Goal: Task Accomplishment & Management: Manage account settings

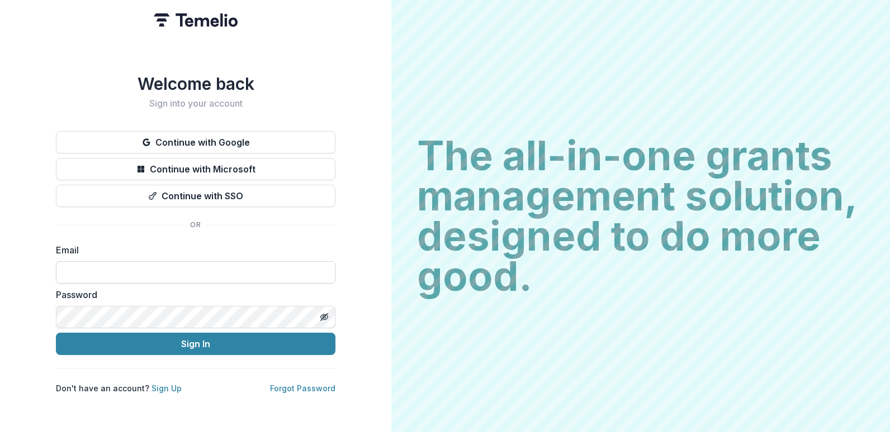
click at [140, 274] on input at bounding box center [195, 272] width 279 height 22
type input "**********"
click at [56, 333] on button "Sign In" at bounding box center [195, 344] width 279 height 22
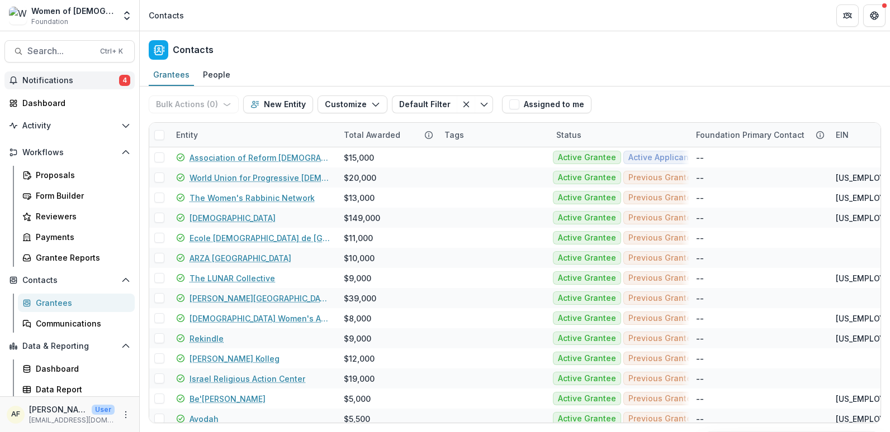
click at [100, 88] on button "Notifications 4" at bounding box center [69, 81] width 130 height 18
click at [121, 418] on icon "More" at bounding box center [125, 415] width 9 height 9
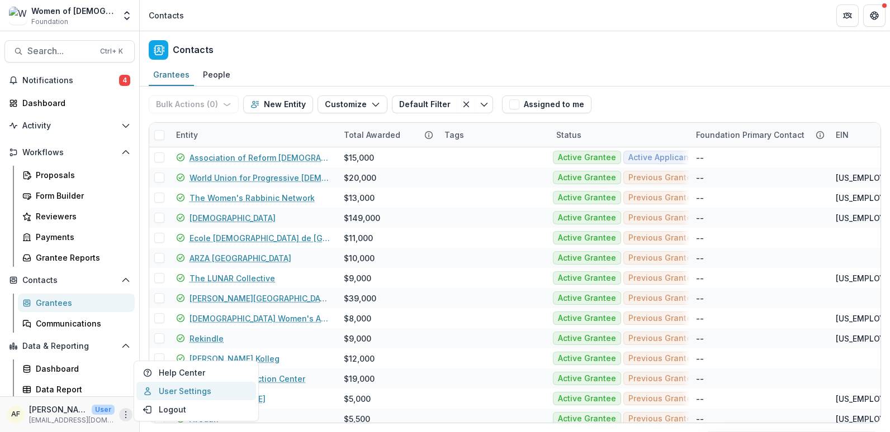
click at [178, 387] on link "User Settings" at bounding box center [196, 391] width 120 height 18
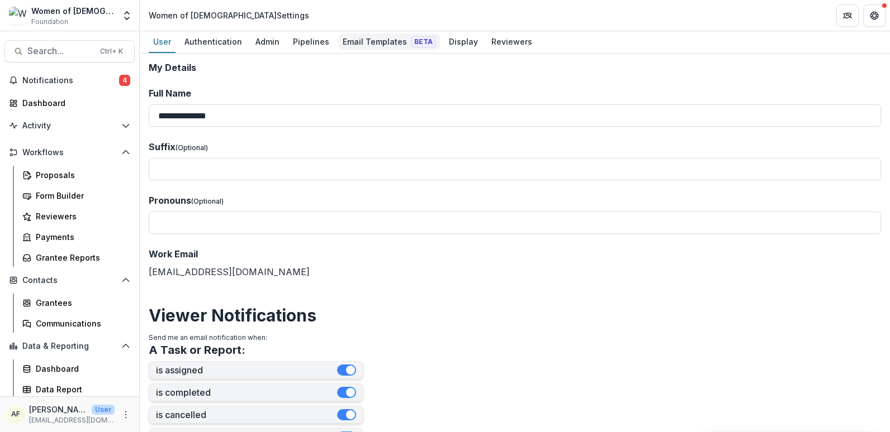
click at [363, 41] on div "Email Templates Beta" at bounding box center [389, 42] width 102 height 16
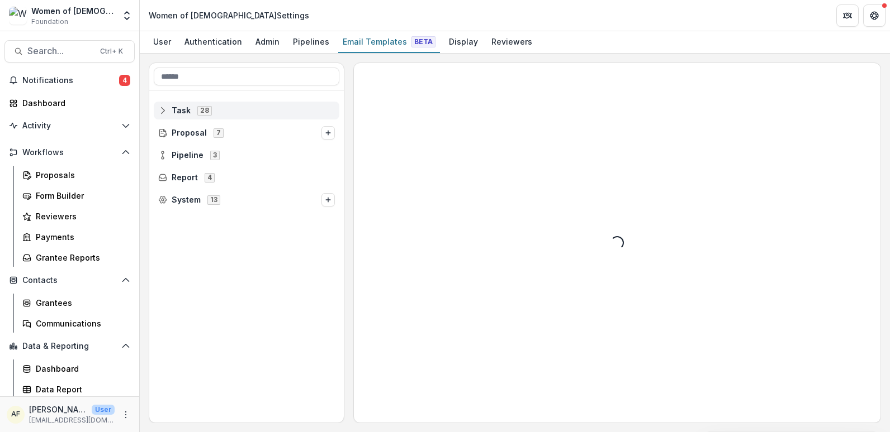
click at [163, 113] on icon at bounding box center [162, 110] width 9 height 9
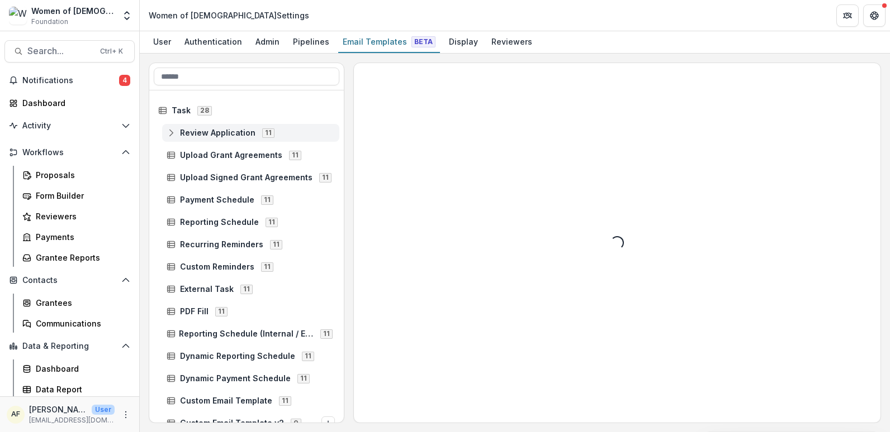
click at [172, 133] on icon at bounding box center [171, 133] width 9 height 9
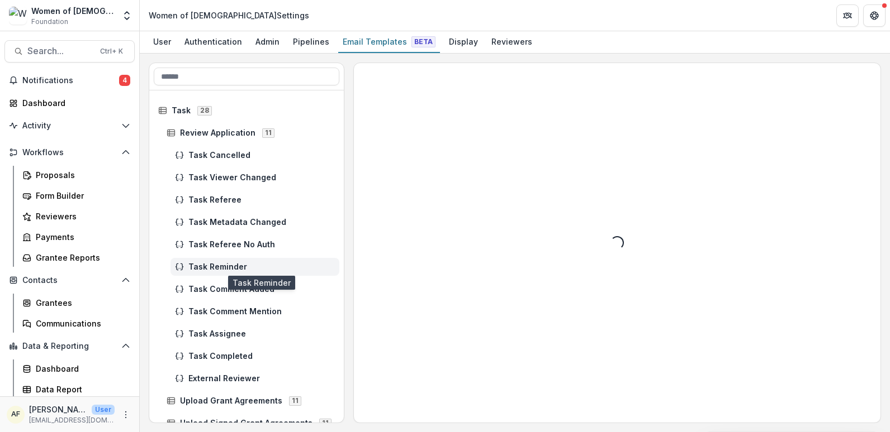
click at [254, 264] on span "Task Reminder" at bounding box center [261, 267] width 146 height 9
